Goal: Information Seeking & Learning: Learn about a topic

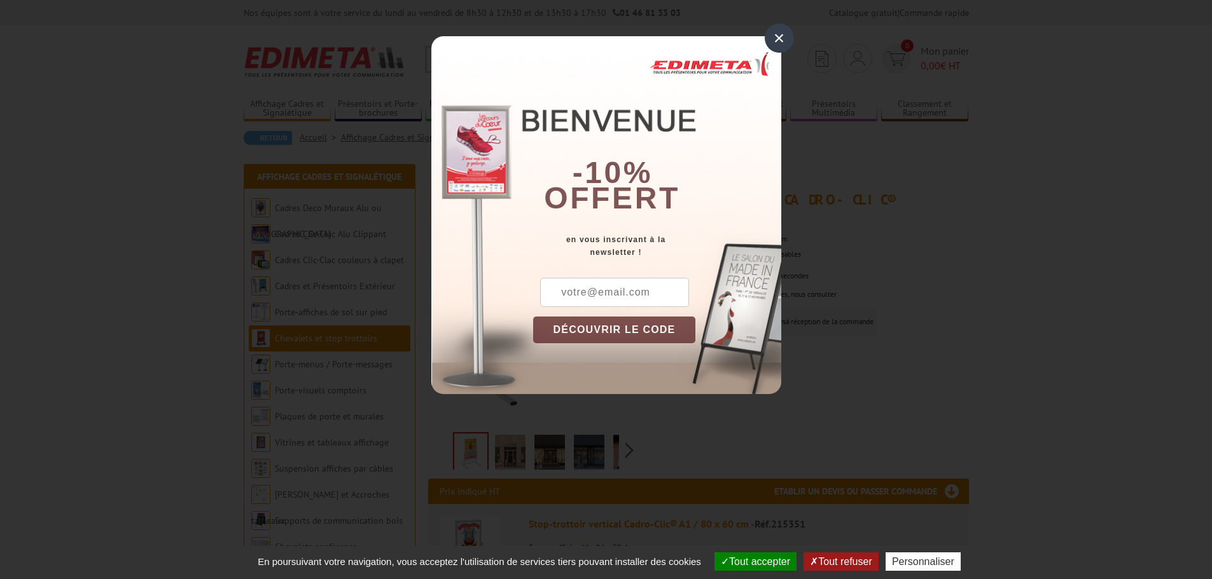
click at [773, 39] on div "×" at bounding box center [778, 38] width 29 height 29
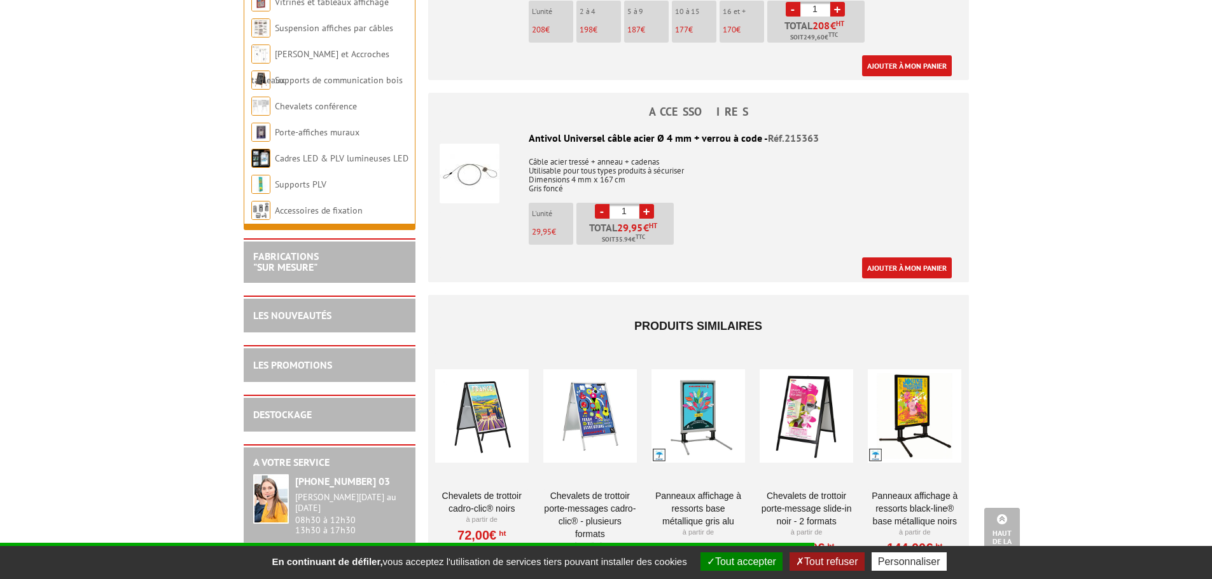
scroll to position [954, 0]
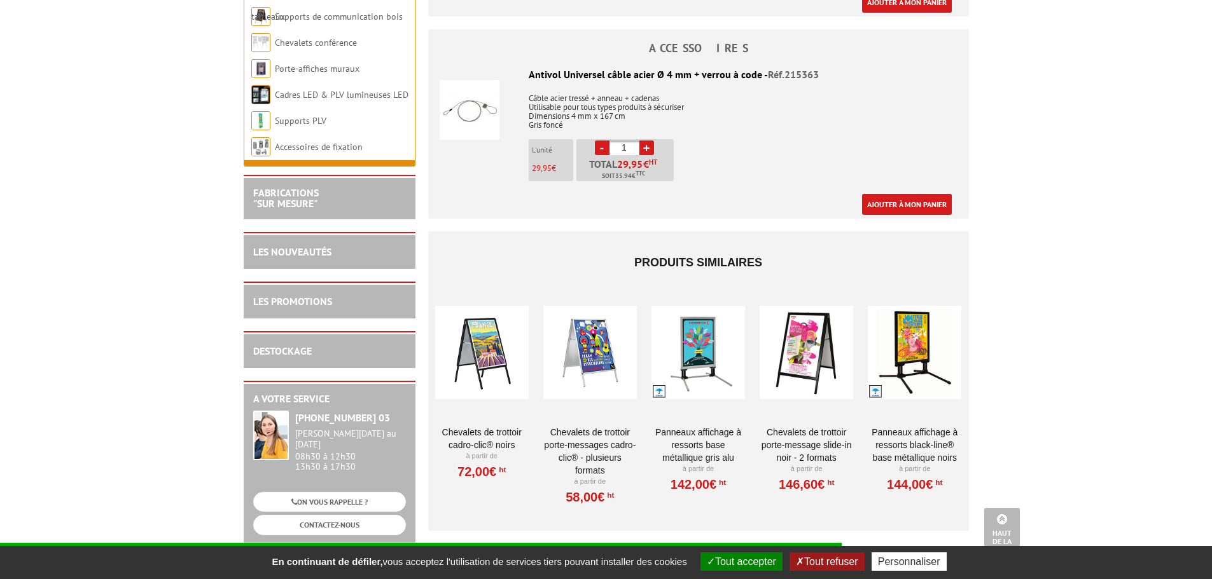
click at [933, 373] on div at bounding box center [914, 352] width 93 height 127
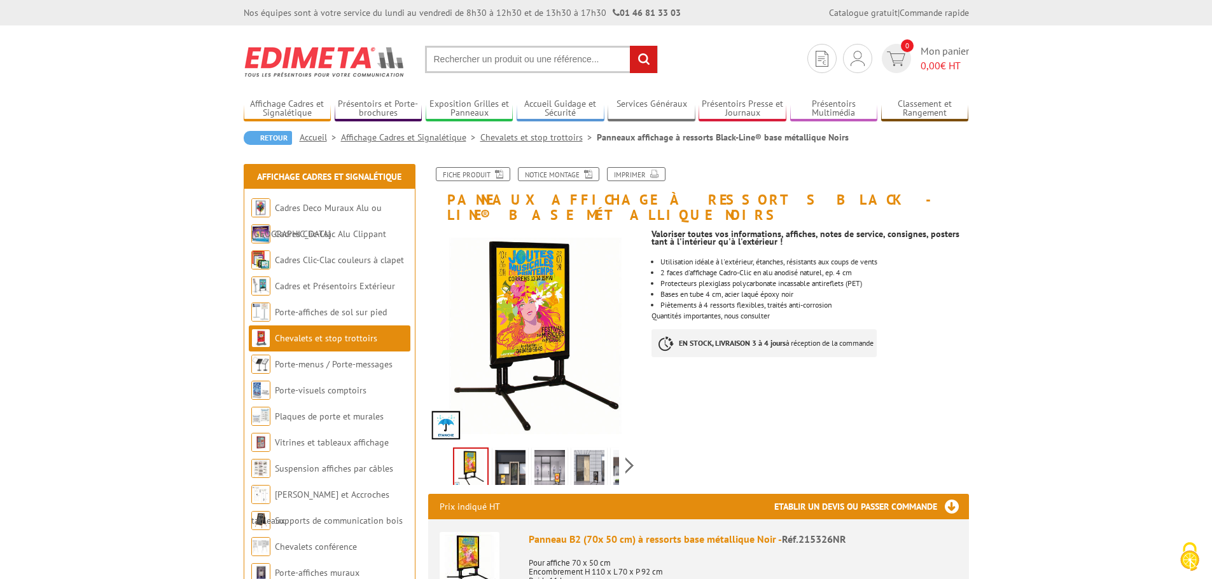
click at [522, 452] on img at bounding box center [510, 469] width 31 height 39
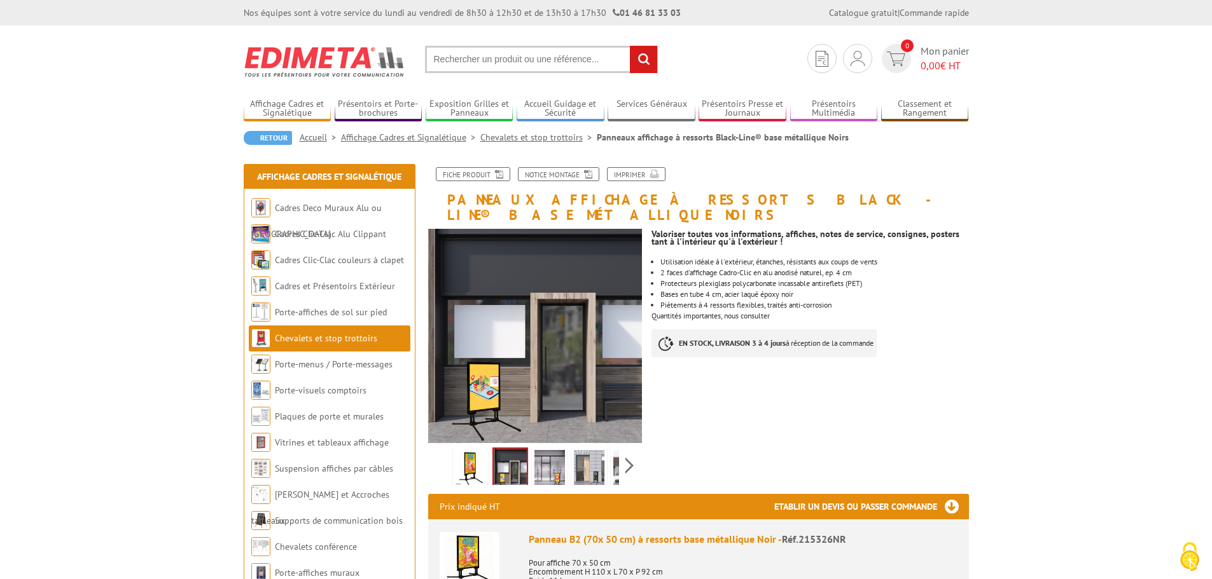
click at [548, 456] on img at bounding box center [549, 469] width 31 height 39
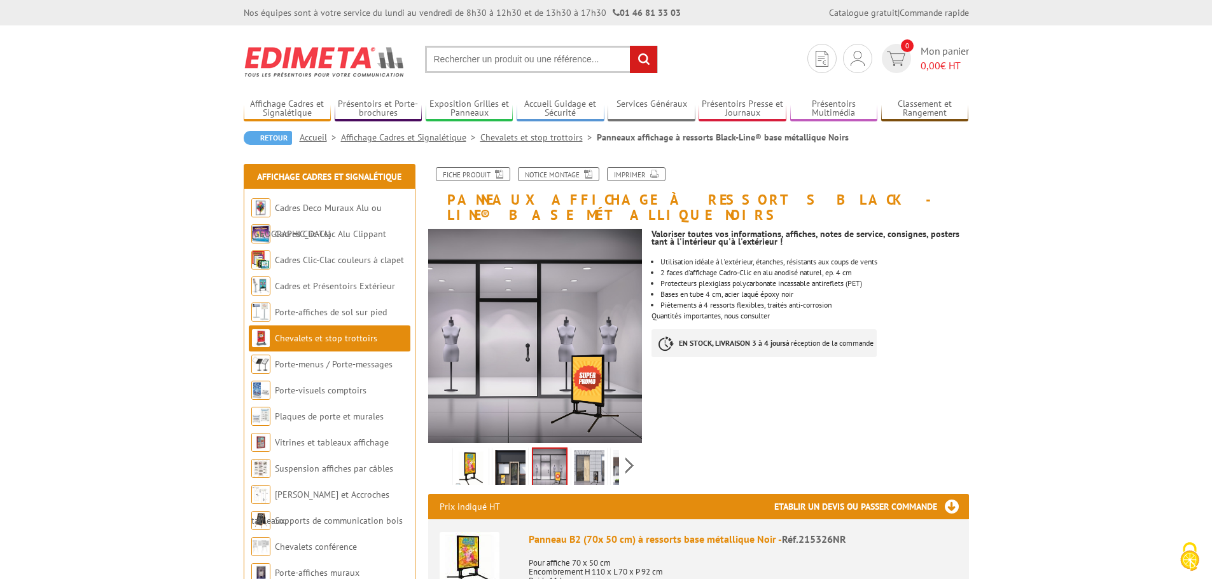
click at [591, 450] on img at bounding box center [589, 469] width 31 height 39
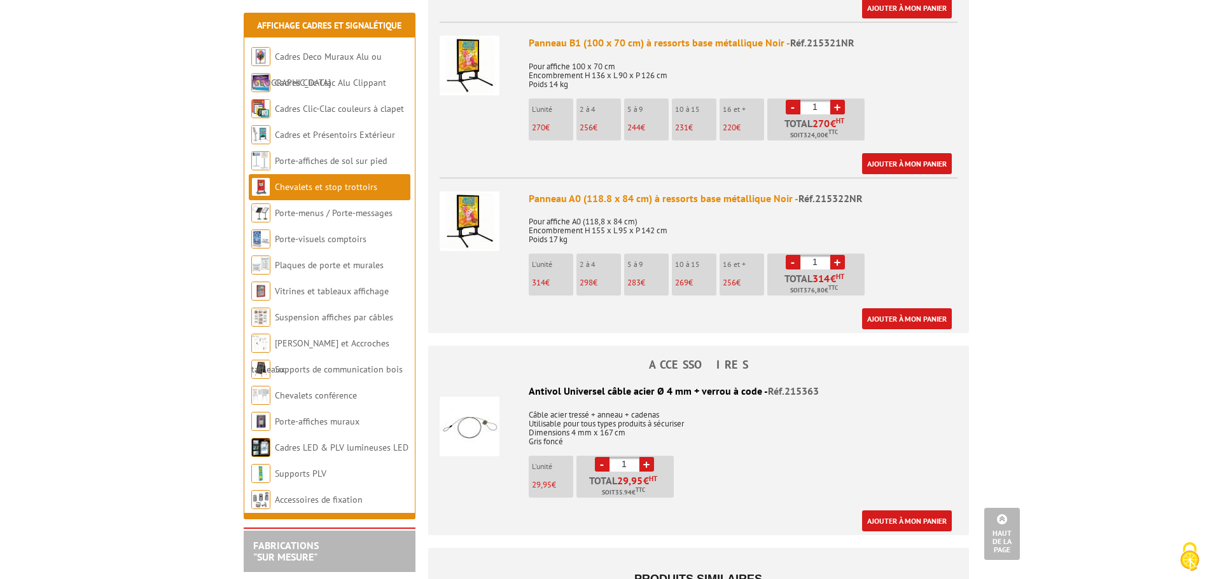
scroll to position [827, 0]
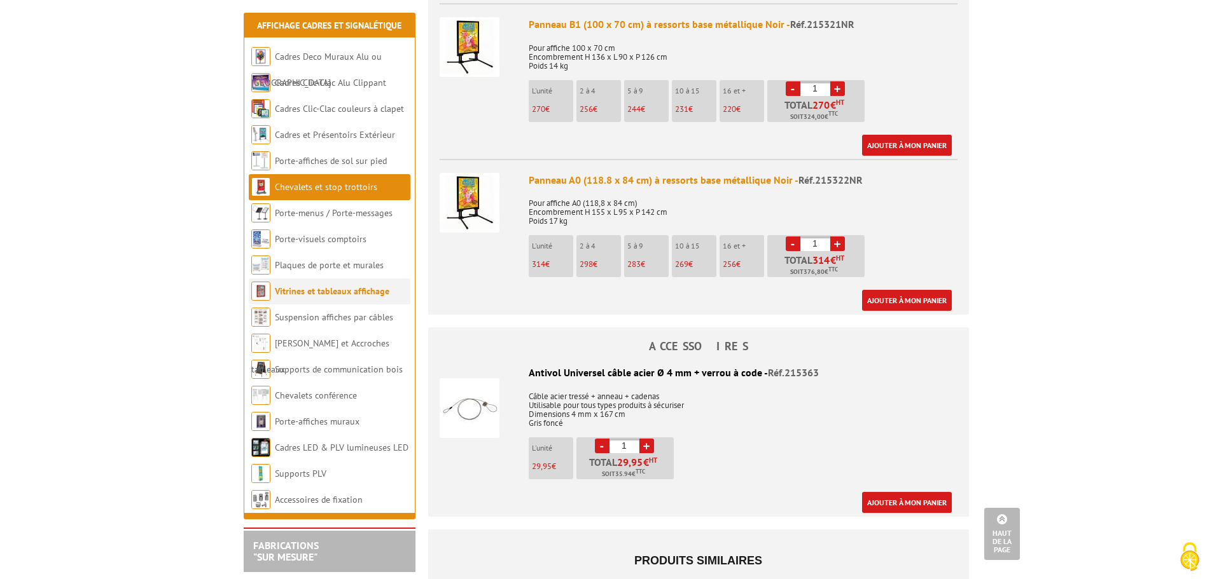
click at [344, 293] on link "Vitrines et tableaux affichage" at bounding box center [332, 291] width 114 height 11
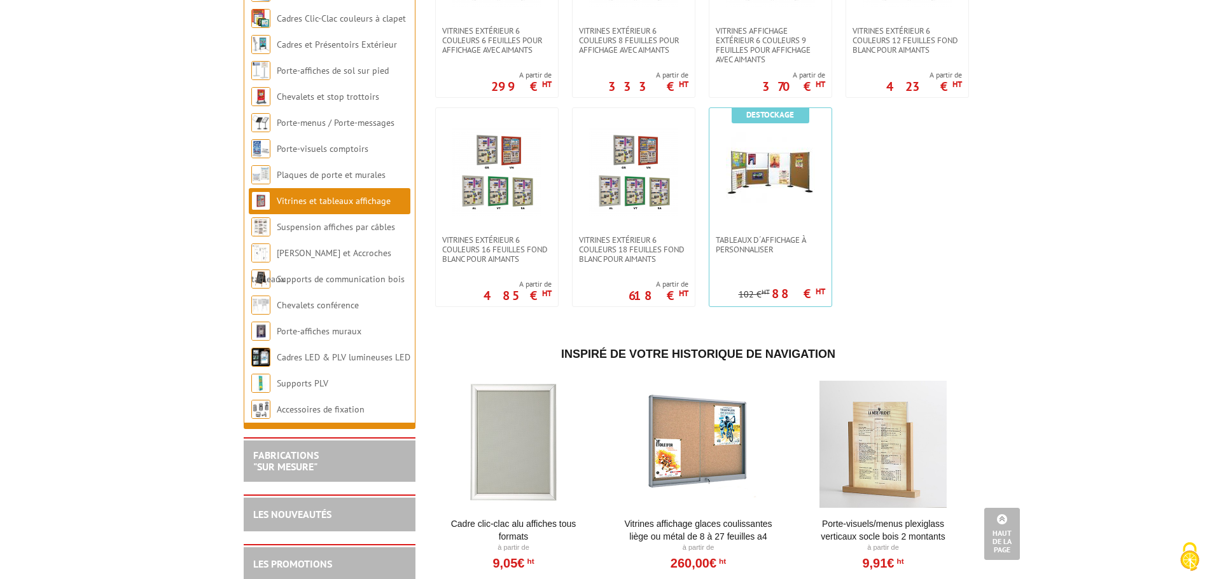
scroll to position [1590, 0]
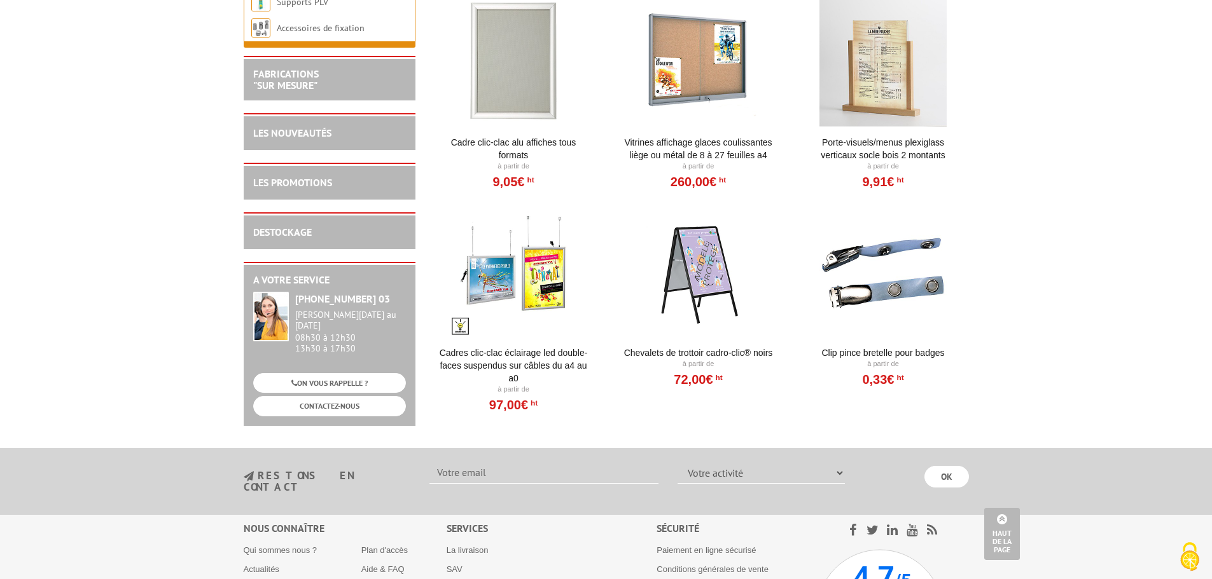
click at [521, 368] on link "Cadres clic-clac éclairage LED double-faces suspendus sur câbles du A4 au A0" at bounding box center [513, 366] width 157 height 38
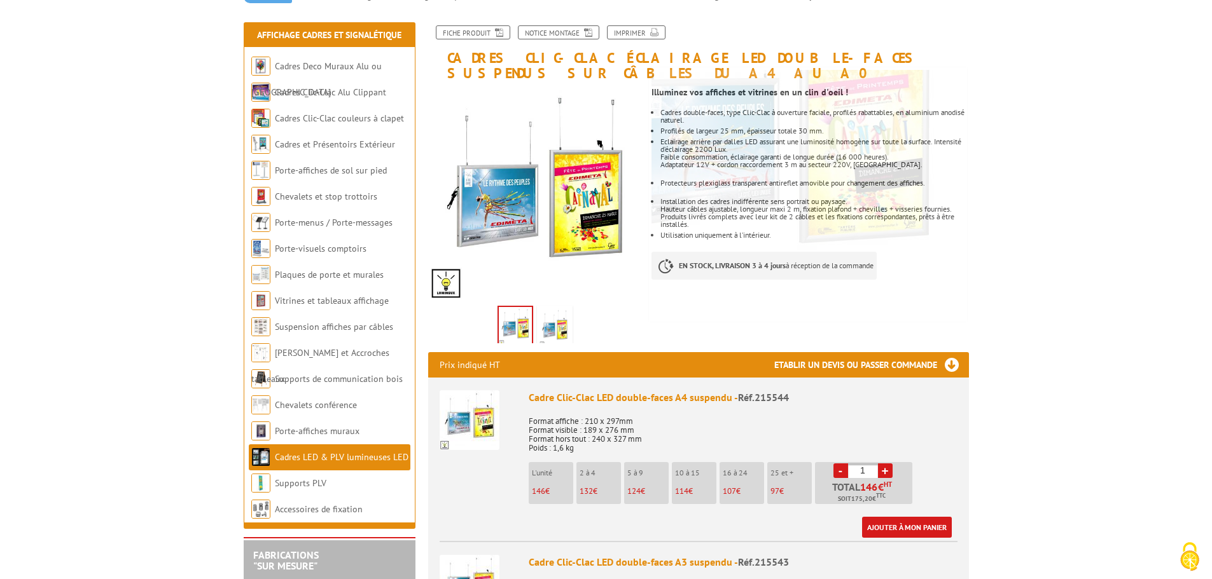
scroll to position [254, 0]
